Goal: Check status: Check status

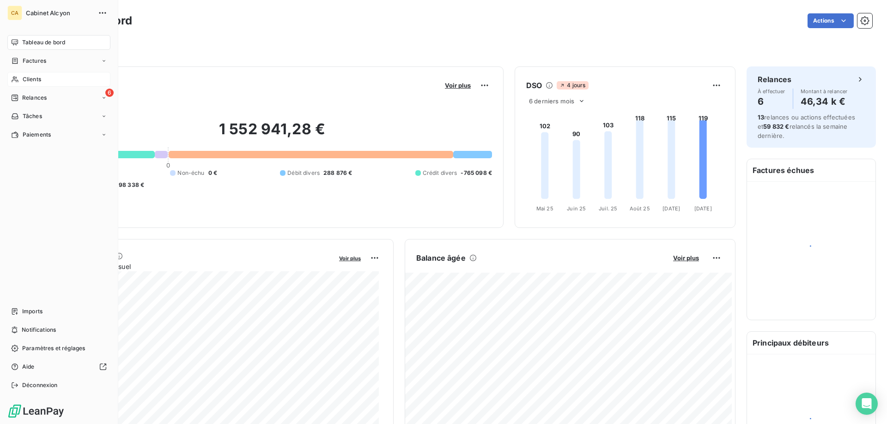
click at [14, 79] on icon at bounding box center [15, 80] width 6 height 6
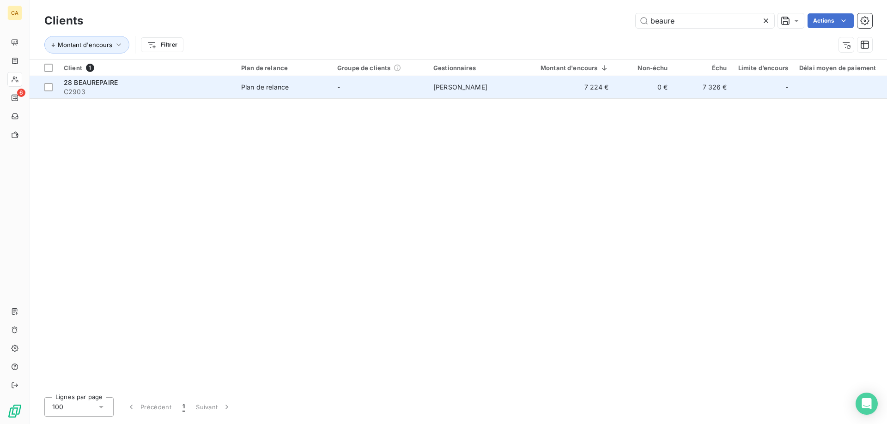
type input "beaure"
click at [481, 83] on span "[PERSON_NAME]" at bounding box center [460, 87] width 54 height 8
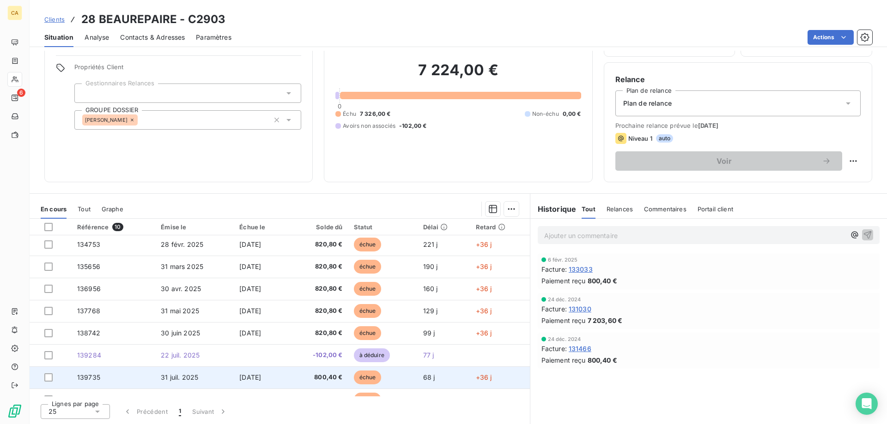
scroll to position [61, 0]
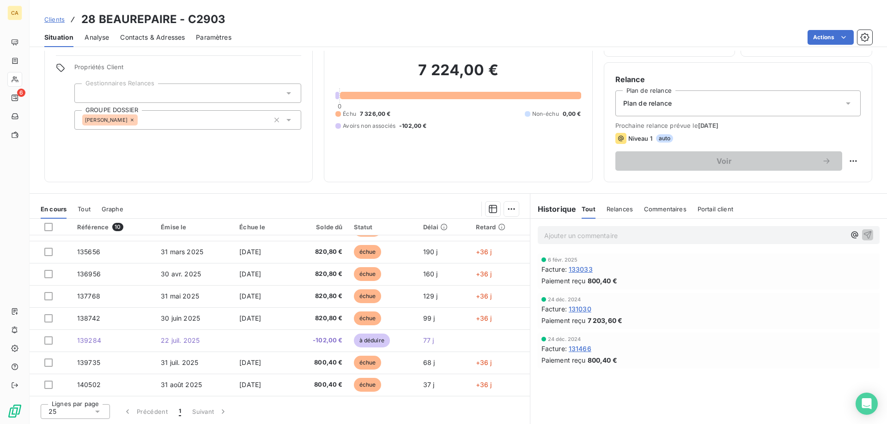
click at [316, 187] on div "Informations client Gestionnaires [PERSON_NAME] Propriétés Client Gestionnaires…" at bounding box center [458, 238] width 857 height 374
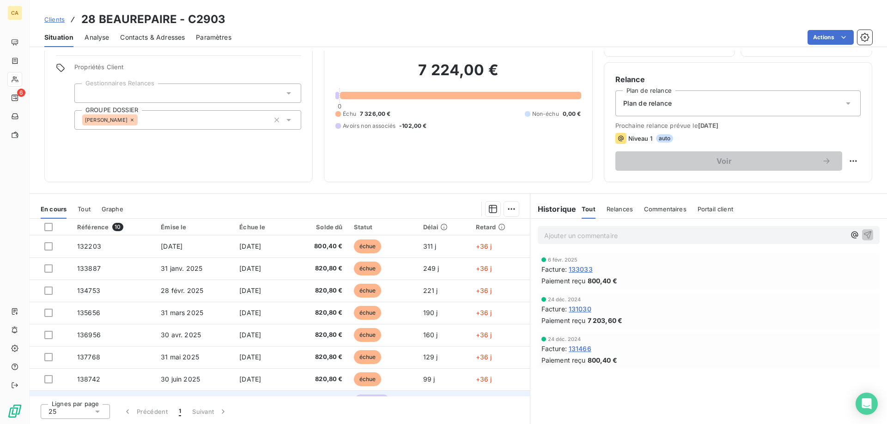
scroll to position [46, 0]
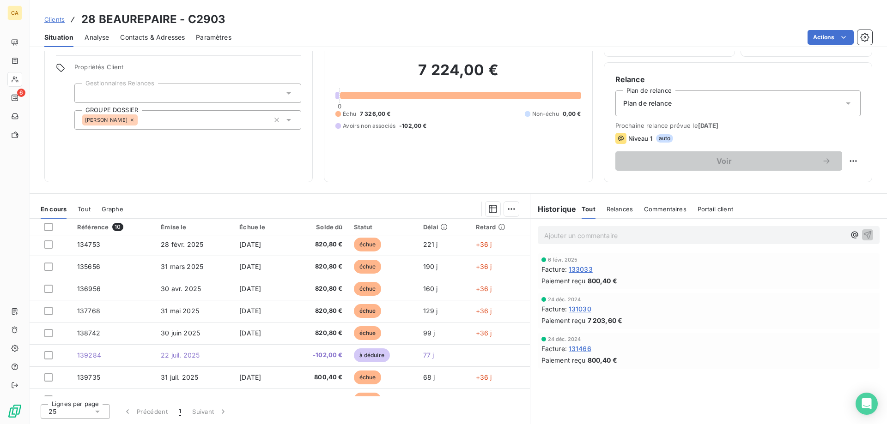
click at [323, 198] on section "En cours Tout Graphe Référence 10 Émise le Échue le Solde dû Statut Délai Retar…" at bounding box center [280, 309] width 500 height 230
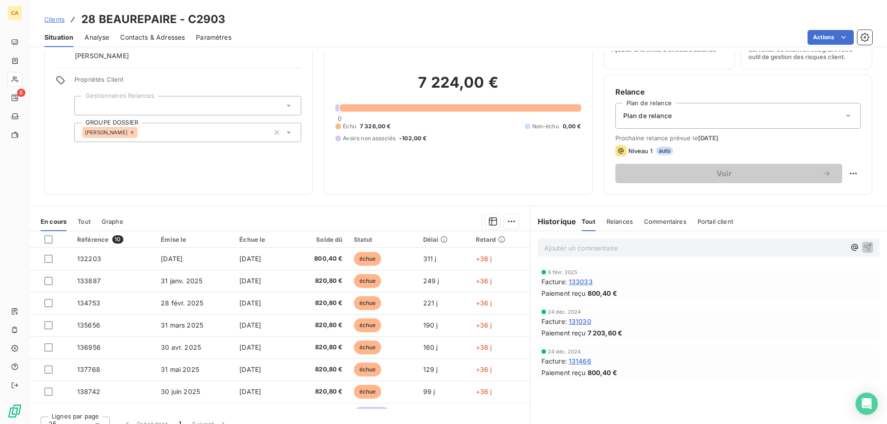
scroll to position [59, 0]
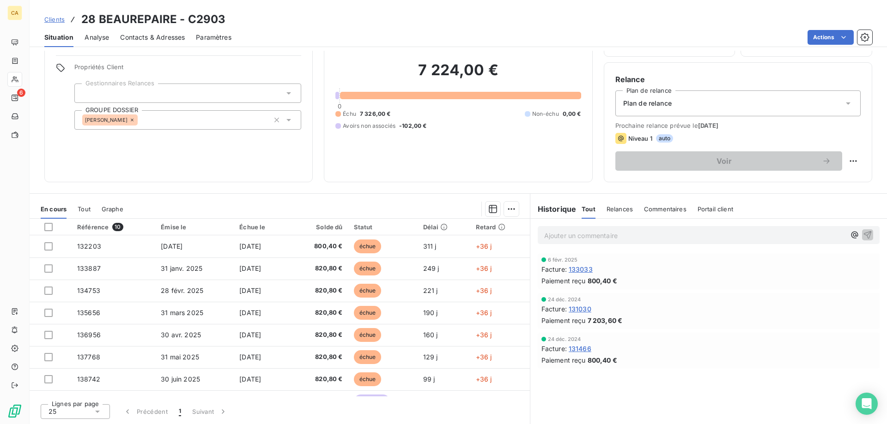
click at [594, 281] on span "800,40 €" at bounding box center [602, 281] width 30 height 10
